Goal: Transaction & Acquisition: Purchase product/service

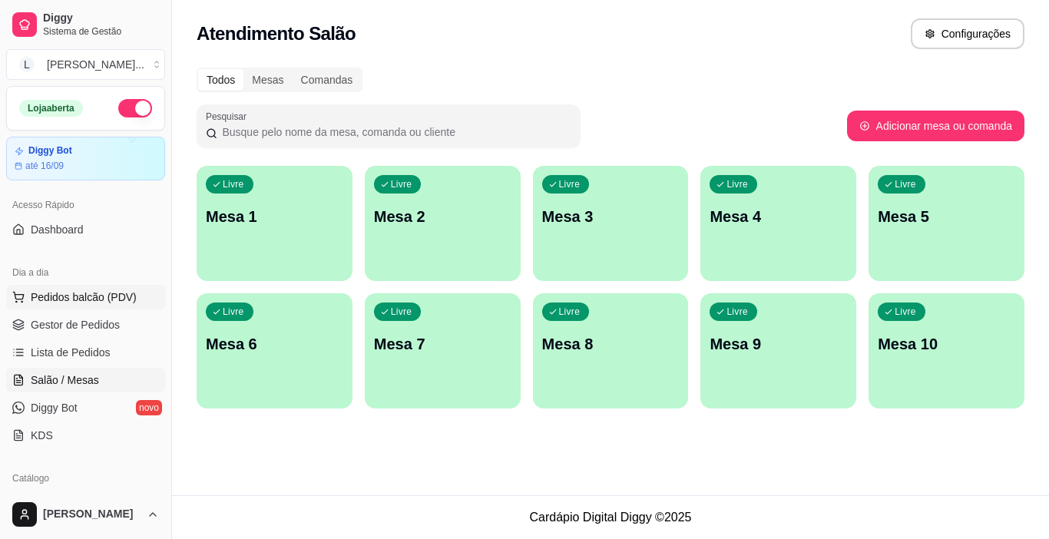
click at [111, 298] on span "Pedidos balcão (PDV)" at bounding box center [84, 297] width 106 height 15
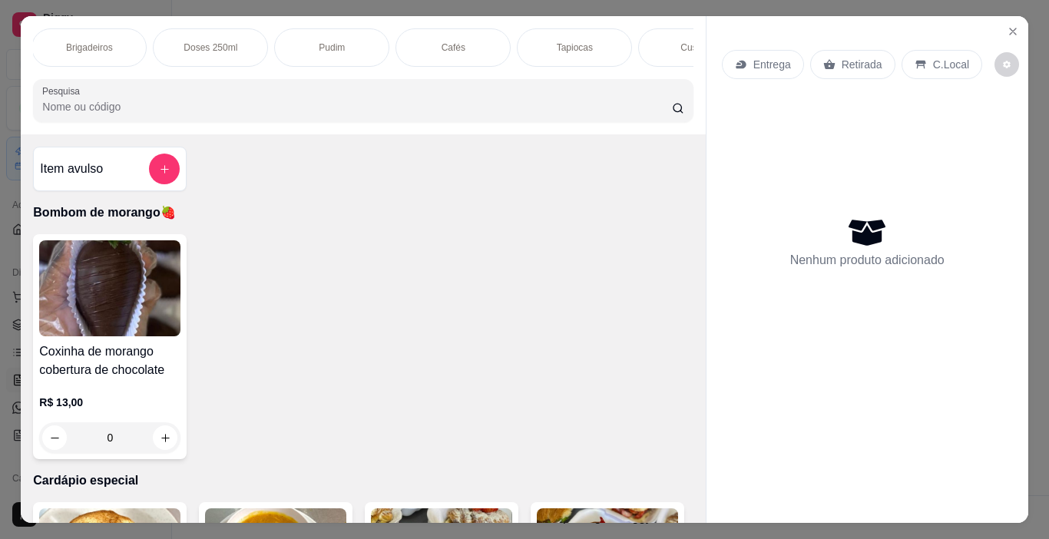
scroll to position [0, 2183]
click at [482, 43] on div "Água mineral" at bounding box center [455, 47] width 115 height 38
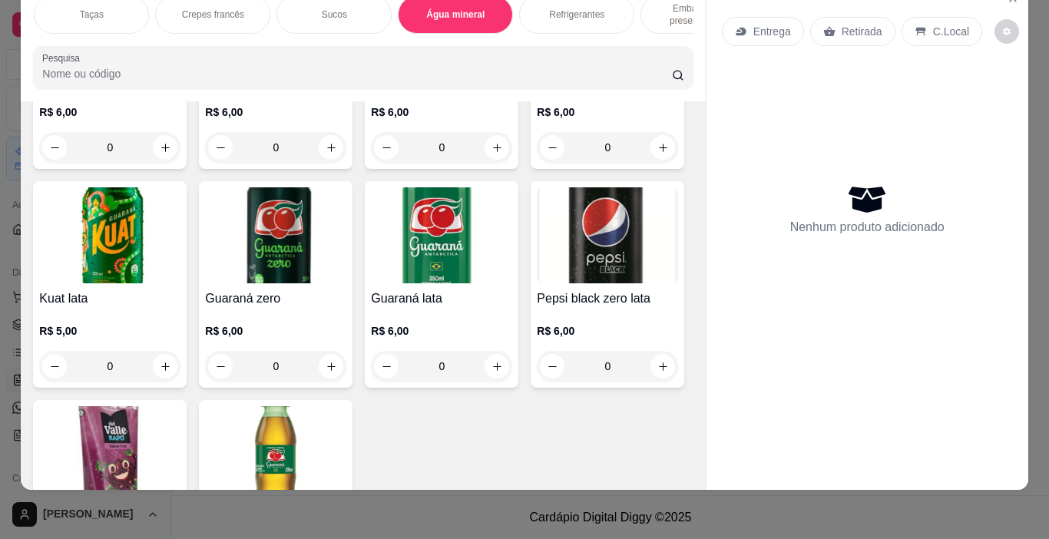
type input "1"
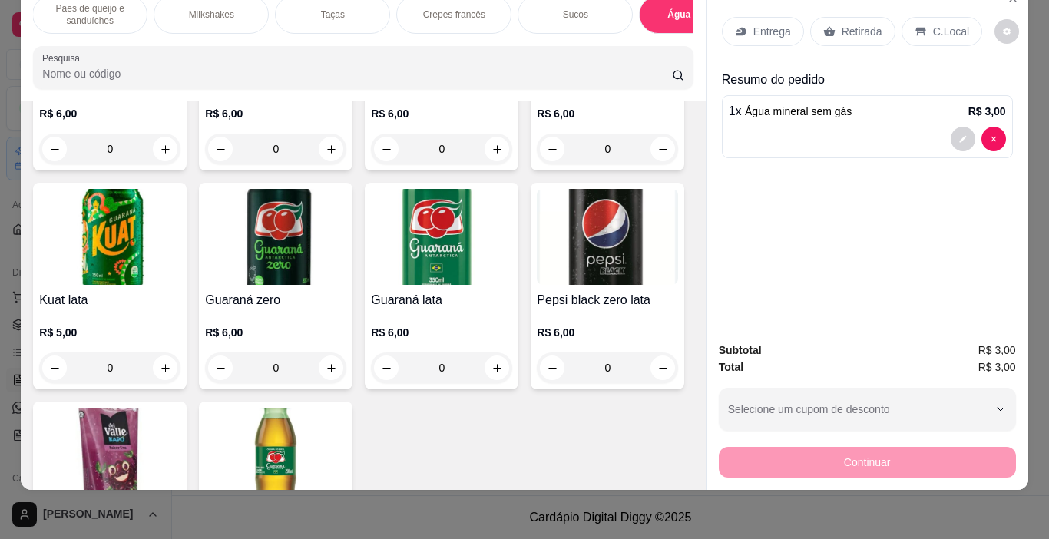
scroll to position [0, 1932]
click at [240, 9] on div "Milkshakes" at bounding box center [221, 14] width 115 height 38
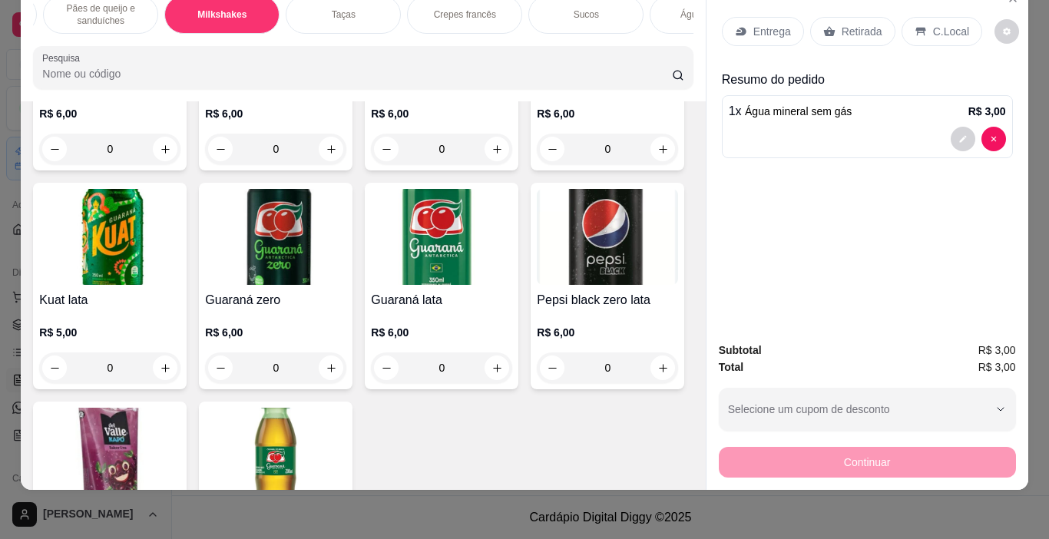
scroll to position [7496, 0]
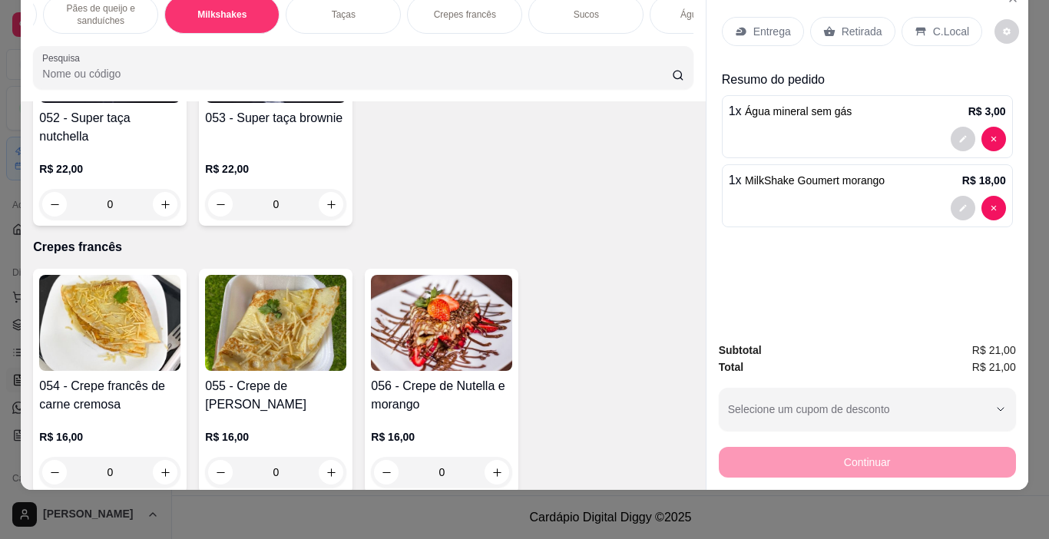
type input "1"
click at [466, 14] on div "Fatias" at bounding box center [485, 14] width 115 height 38
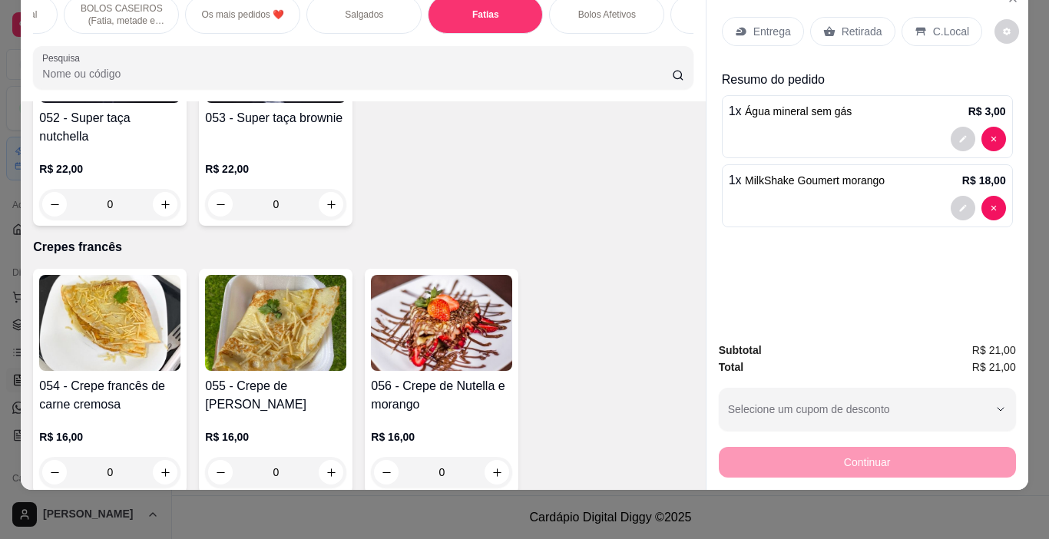
scroll to position [2723, 0]
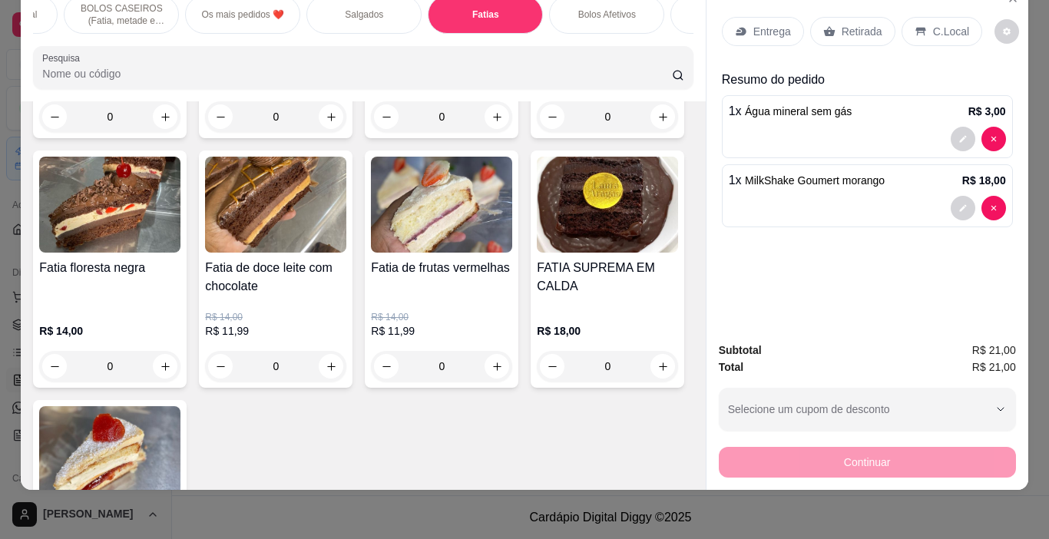
click at [686, 471] on div "Item avulso Bombom de morango🍓 Coxinha de morango cobertura de chocolate R$ 13,…" at bounding box center [363, 295] width 684 height 389
drag, startPoint x: 686, startPoint y: 471, endPoint x: 696, endPoint y: 471, distance: 10.0
click at [696, 471] on div "Item avulso Bombom de morango🍓 Coxinha de morango cobertura de chocolate R$ 13,…" at bounding box center [363, 295] width 684 height 389
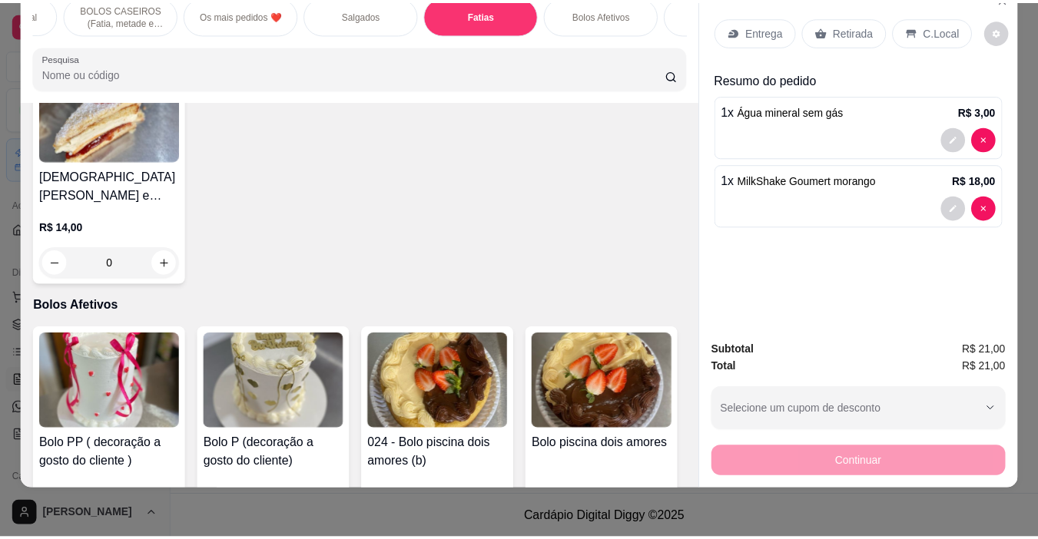
scroll to position [3094, 0]
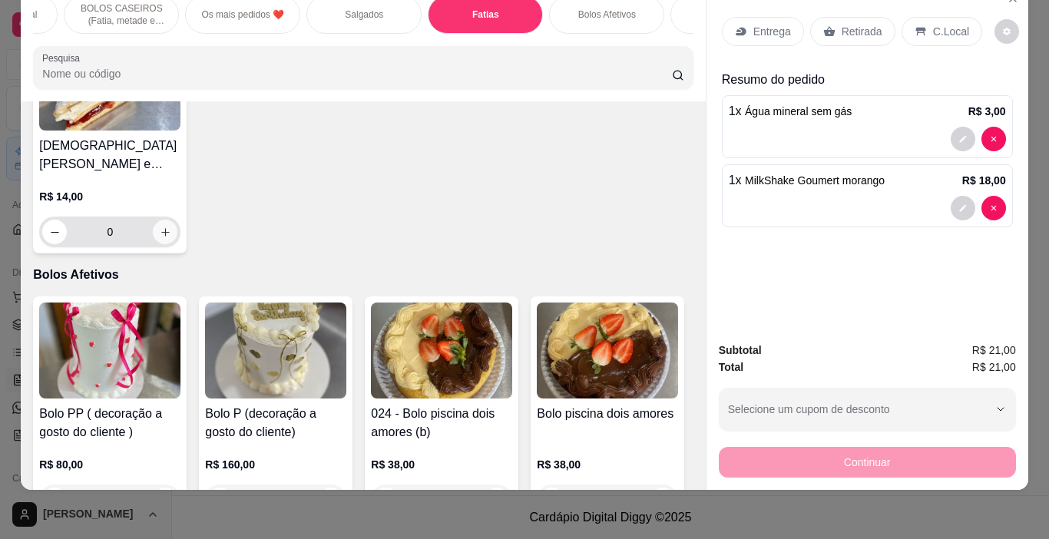
click at [171, 238] on icon "increase-product-quantity" at bounding box center [166, 233] width 12 height 12
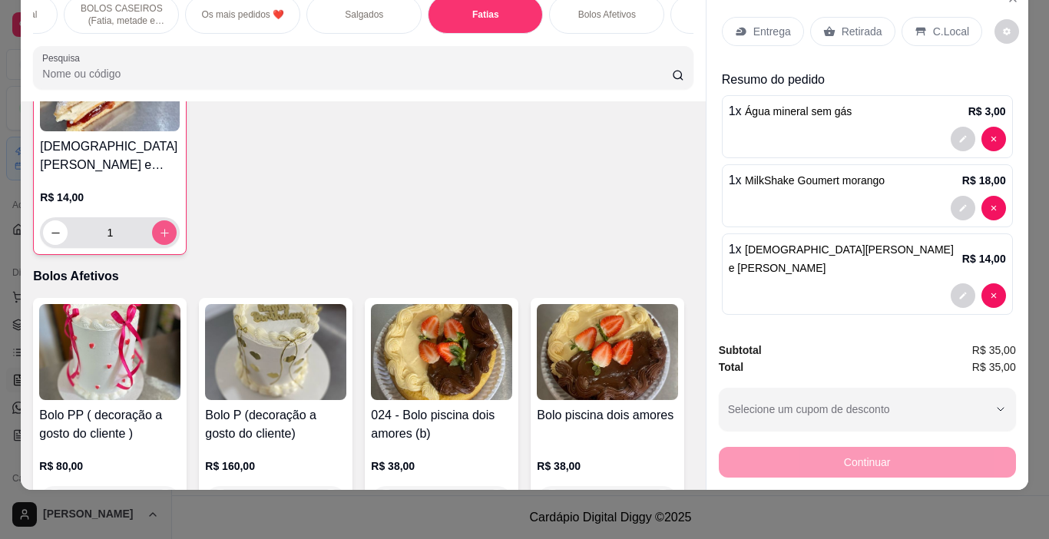
type input "1"
click at [844, 17] on div "Retirada" at bounding box center [852, 31] width 85 height 29
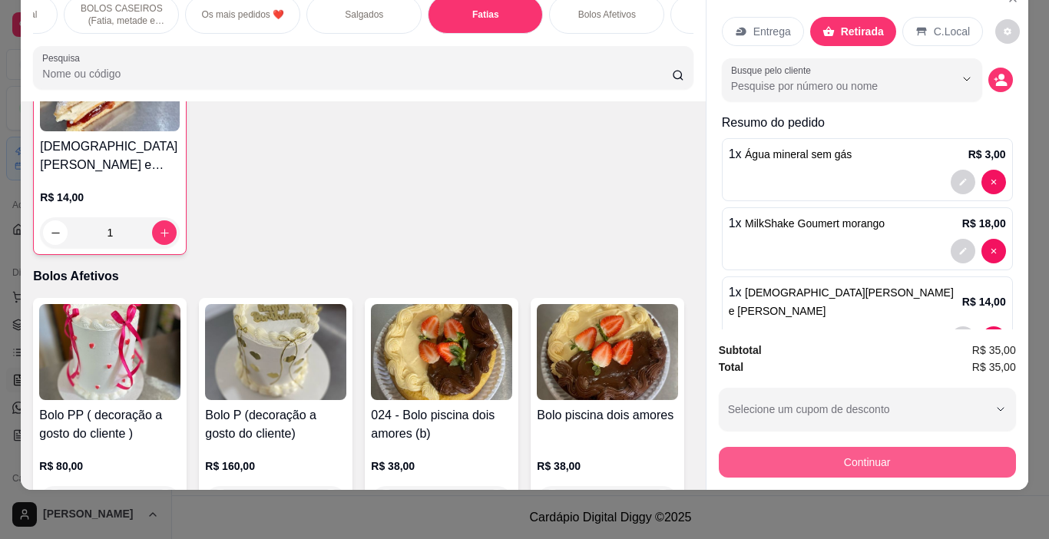
click at [804, 452] on button "Continuar" at bounding box center [867, 462] width 297 height 31
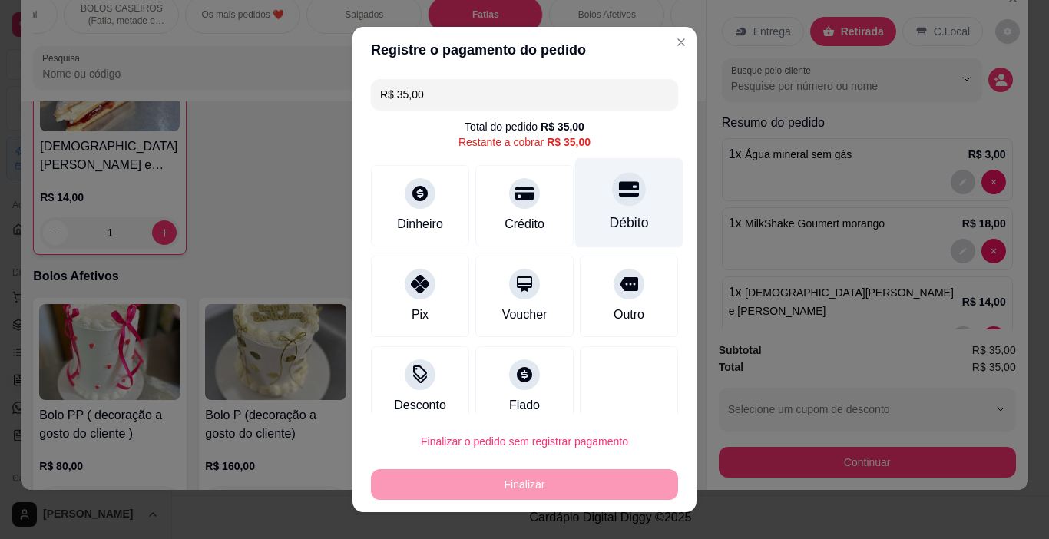
click at [624, 223] on div "Débito" at bounding box center [629, 223] width 39 height 20
type input "R$ 0,00"
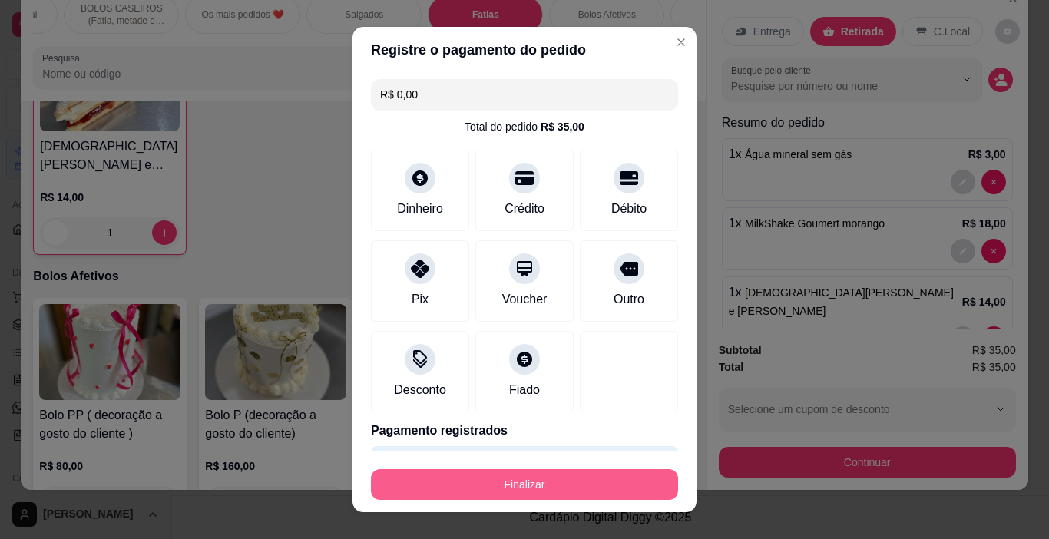
click at [491, 485] on button "Finalizar" at bounding box center [524, 484] width 307 height 31
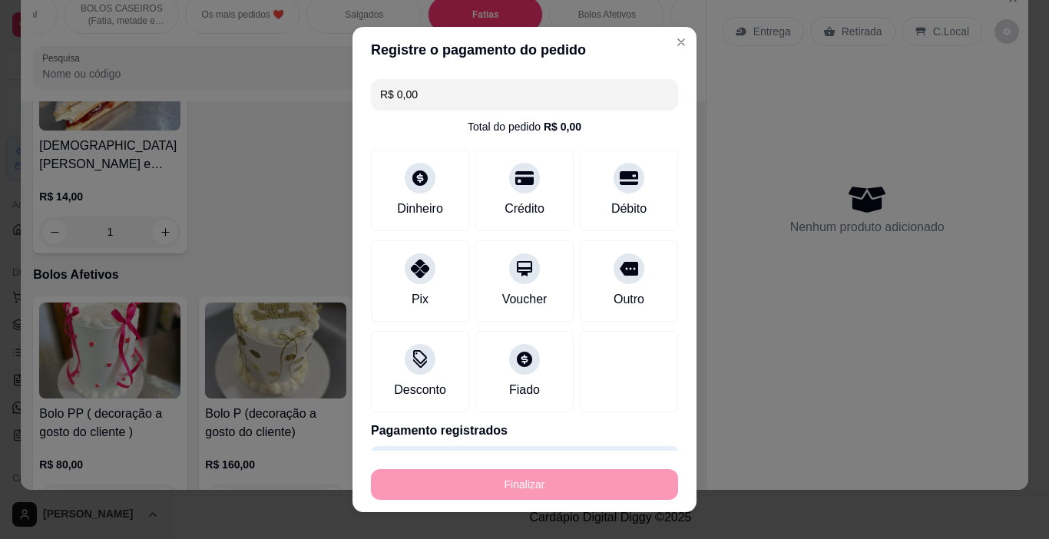
type input "0"
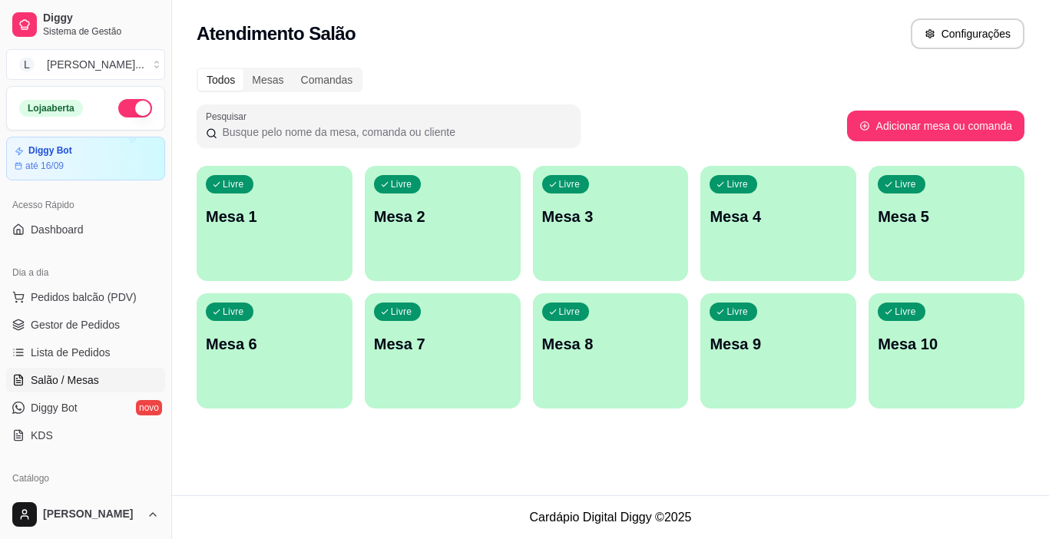
drag, startPoint x: 491, startPoint y: 485, endPoint x: 478, endPoint y: 491, distance: 13.4
click at [92, 326] on span "Gestor de Pedidos" at bounding box center [75, 324] width 89 height 15
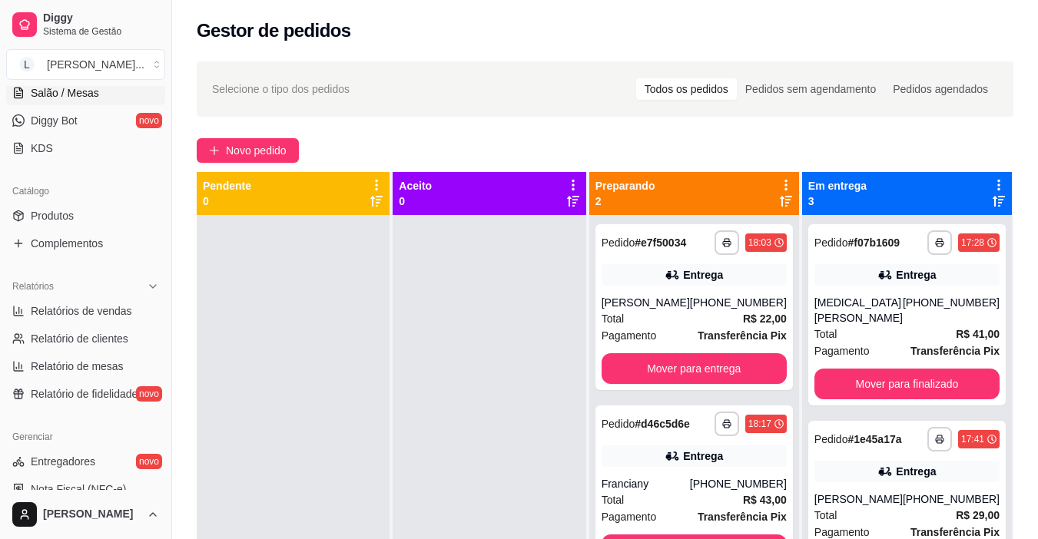
scroll to position [307, 0]
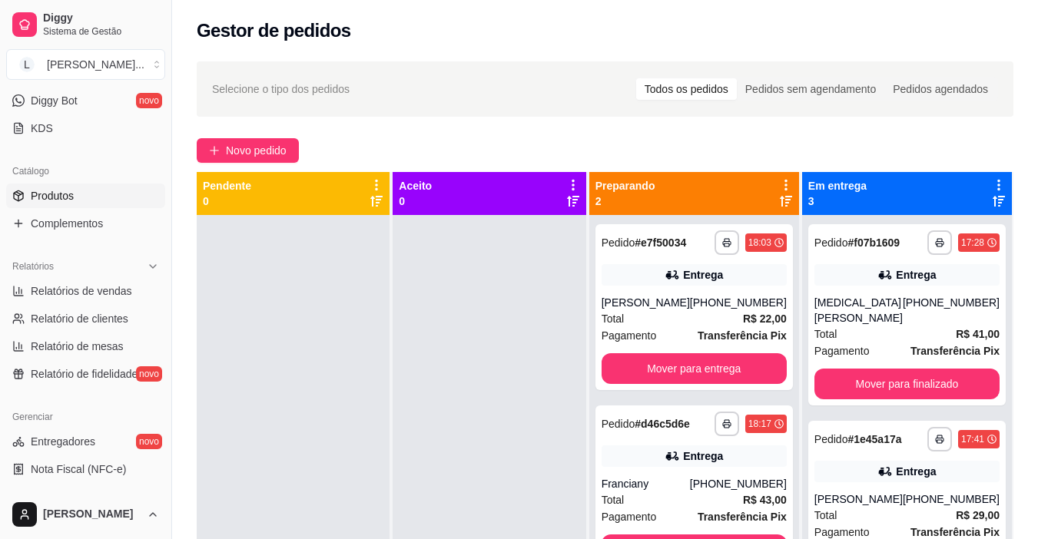
click at [94, 202] on link "Produtos" at bounding box center [85, 196] width 159 height 25
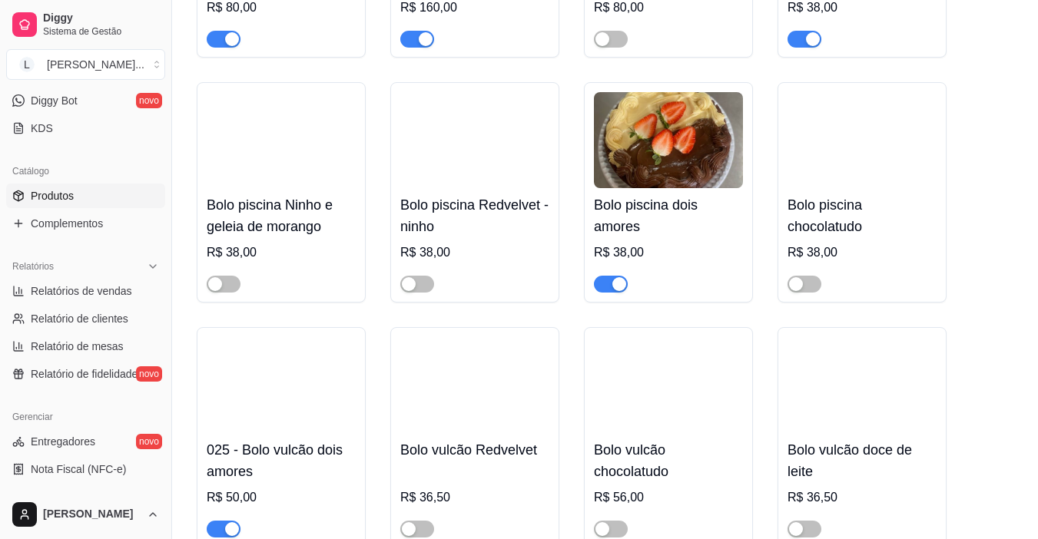
scroll to position [7989, 0]
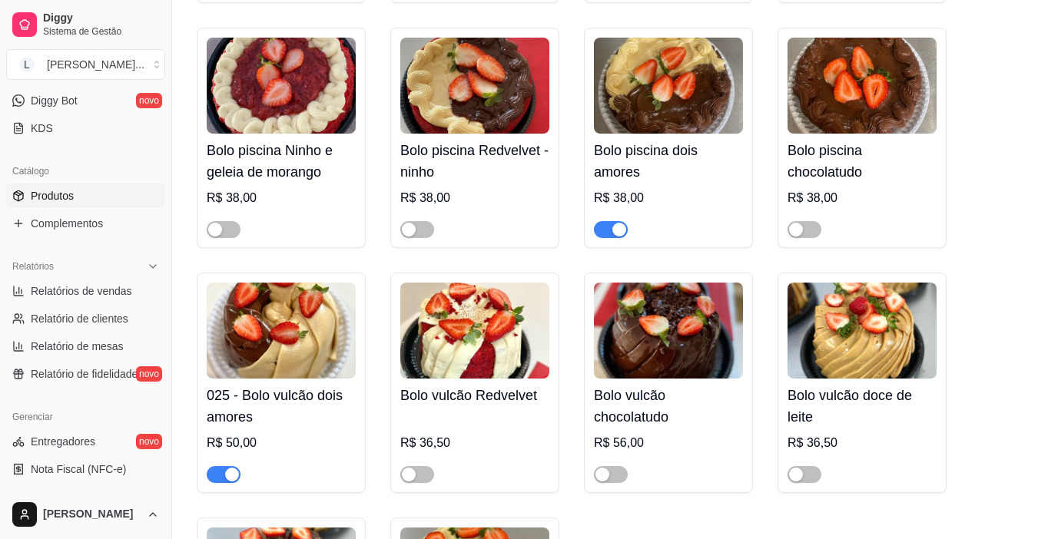
click at [609, 221] on span "button" at bounding box center [611, 229] width 34 height 17
